Goal: Task Accomplishment & Management: Use online tool/utility

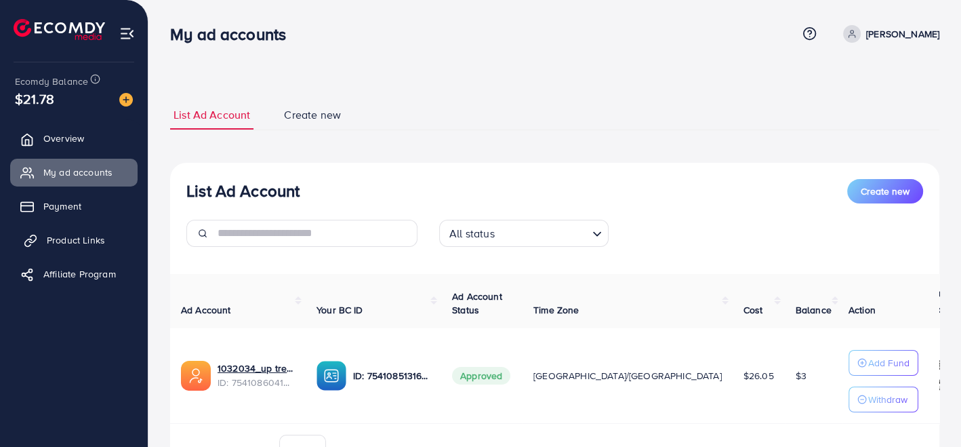
click at [65, 233] on span "Product Links" at bounding box center [76, 240] width 58 height 14
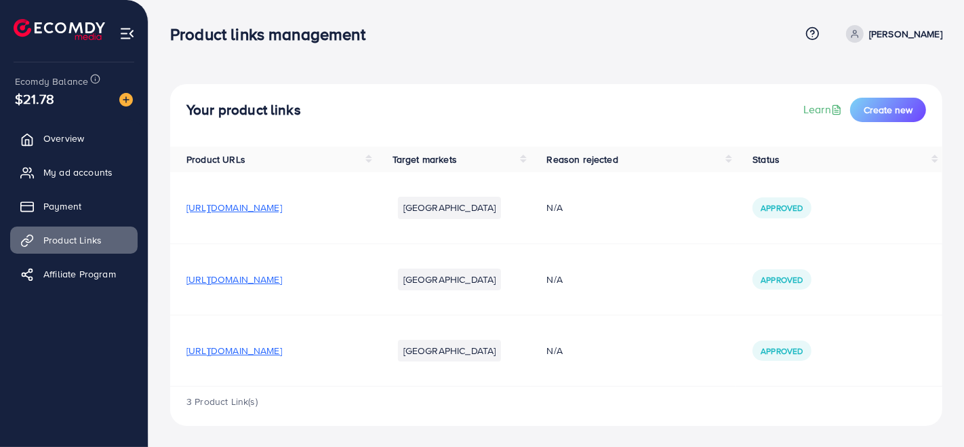
click at [282, 349] on span "https://g6dibf-cn.myshopify.com/products/sank-magic-practice-copybook-4-books-m…" at bounding box center [234, 351] width 96 height 14
click at [47, 179] on link "My ad accounts" at bounding box center [73, 172] width 127 height 27
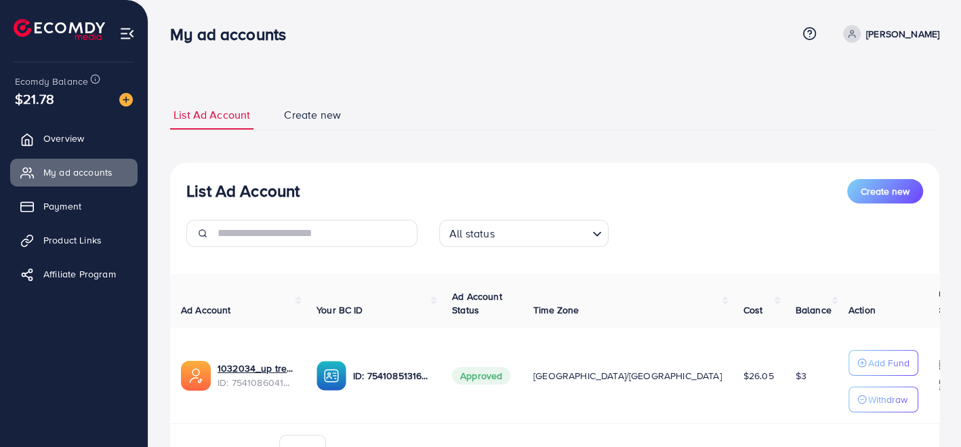
drag, startPoint x: 302, startPoint y: 26, endPoint x: 295, endPoint y: 21, distance: 8.3
drag, startPoint x: 295, startPoint y: 21, endPoint x: 691, endPoint y: 43, distance: 396.5
click at [691, 43] on div "My ad accounts" at bounding box center [483, 34] width 627 height 20
